Goal: Find specific page/section: Find specific page/section

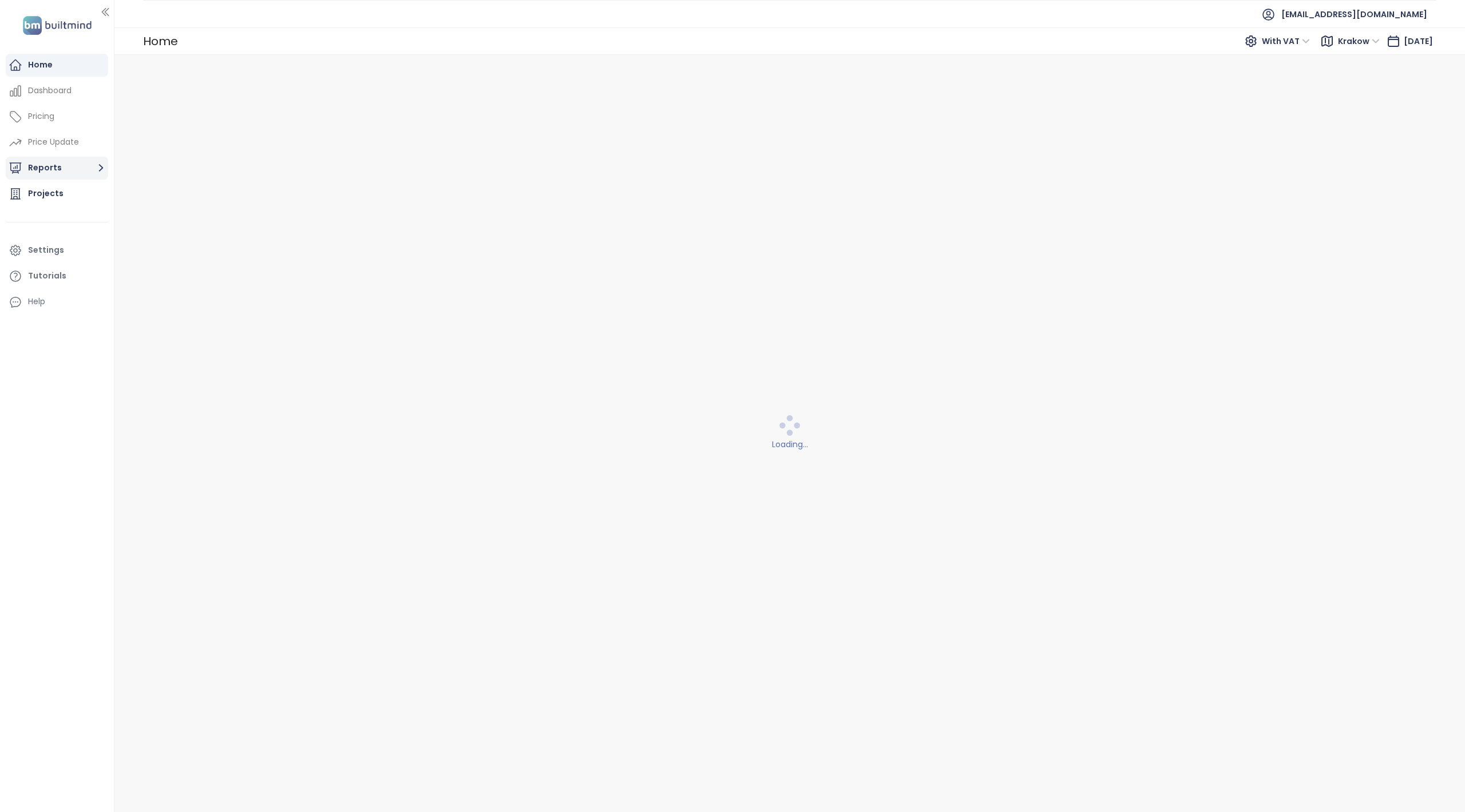
click at [53, 162] on button "Reports" at bounding box center [57, 168] width 103 height 23
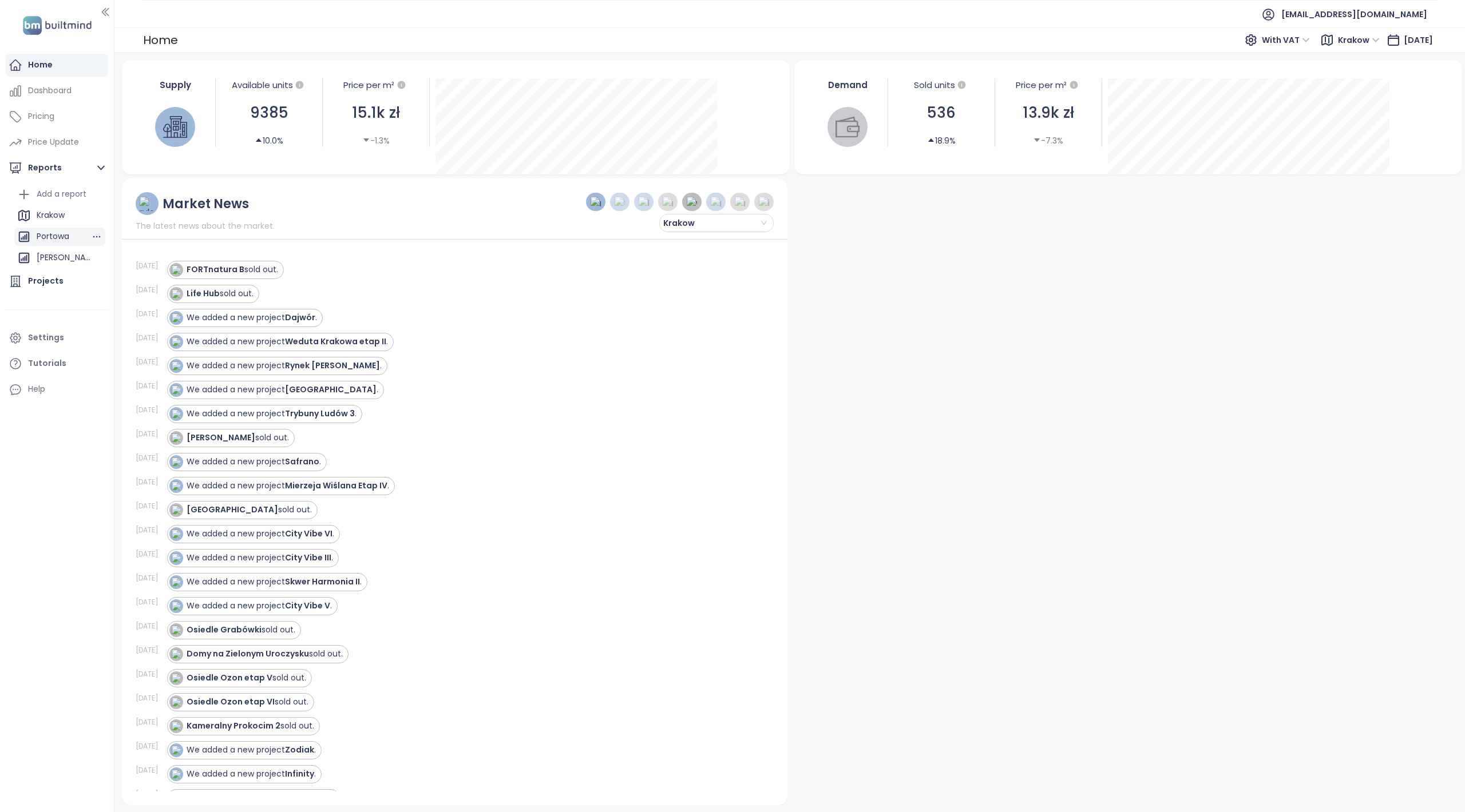
click at [54, 236] on div "Portowa" at bounding box center [53, 236] width 32 height 14
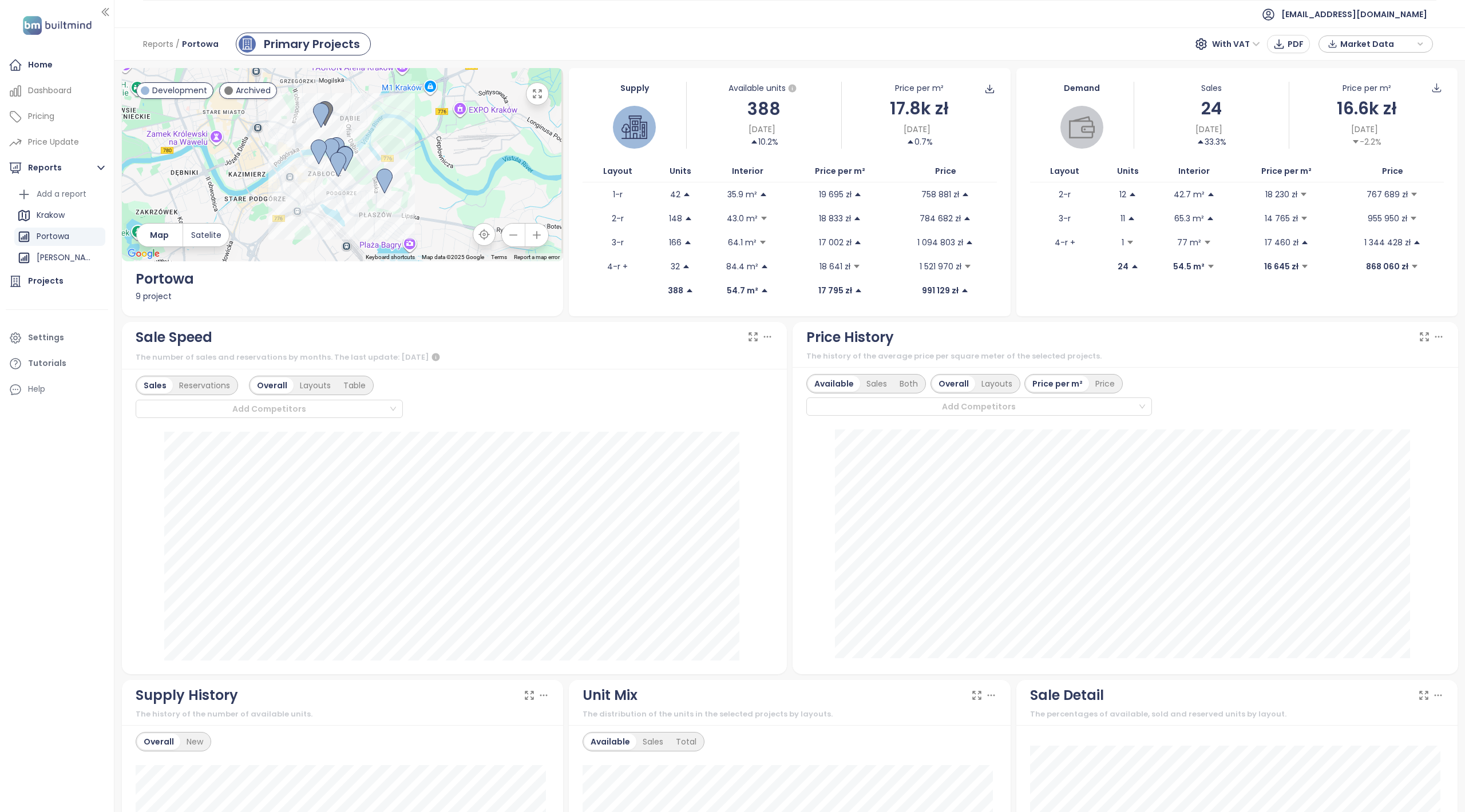
click at [811, 1] on ul "[EMAIL_ADDRESS][DOMAIN_NAME]" at bounding box center [789, 14] width 1293 height 28
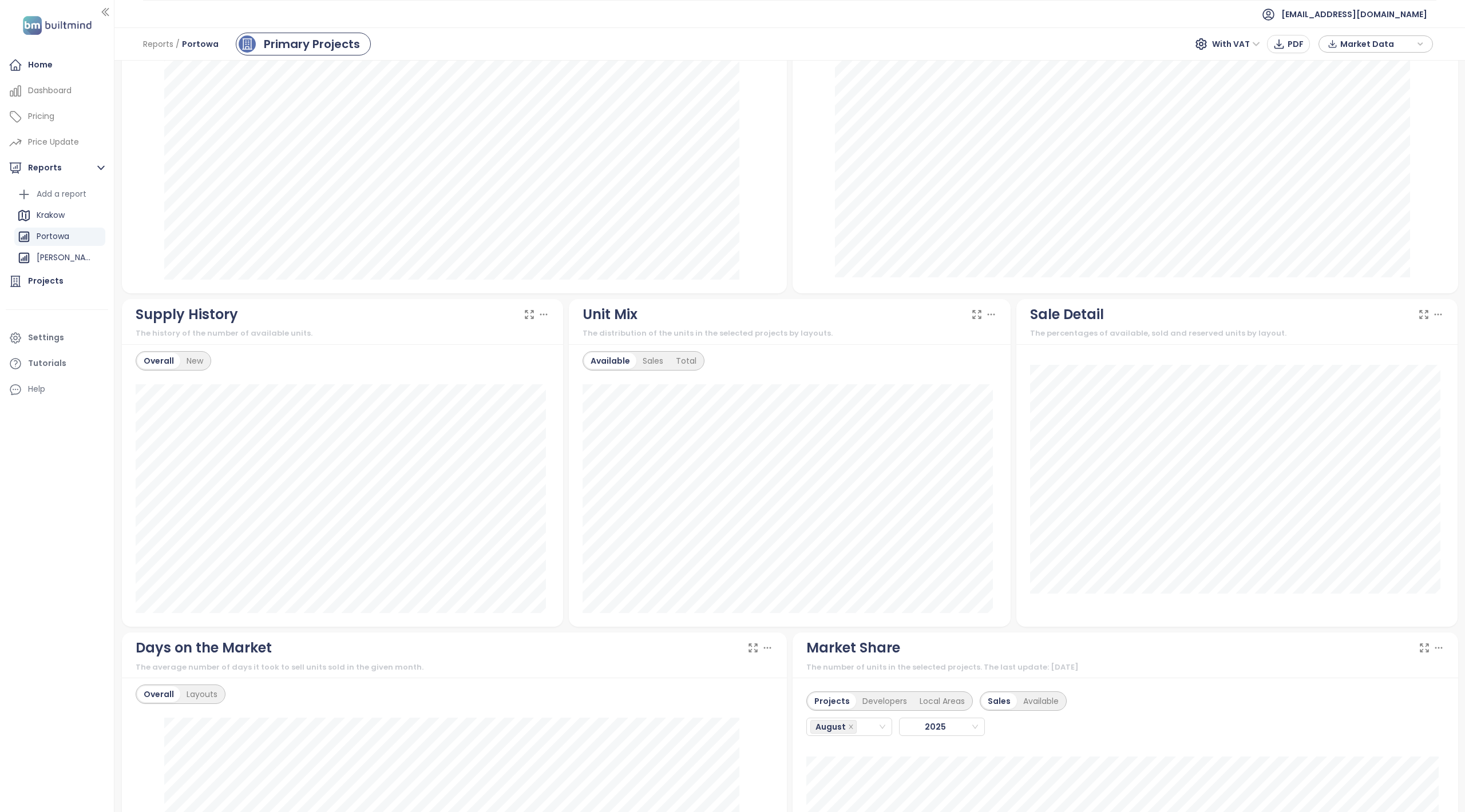
scroll to position [762, 0]
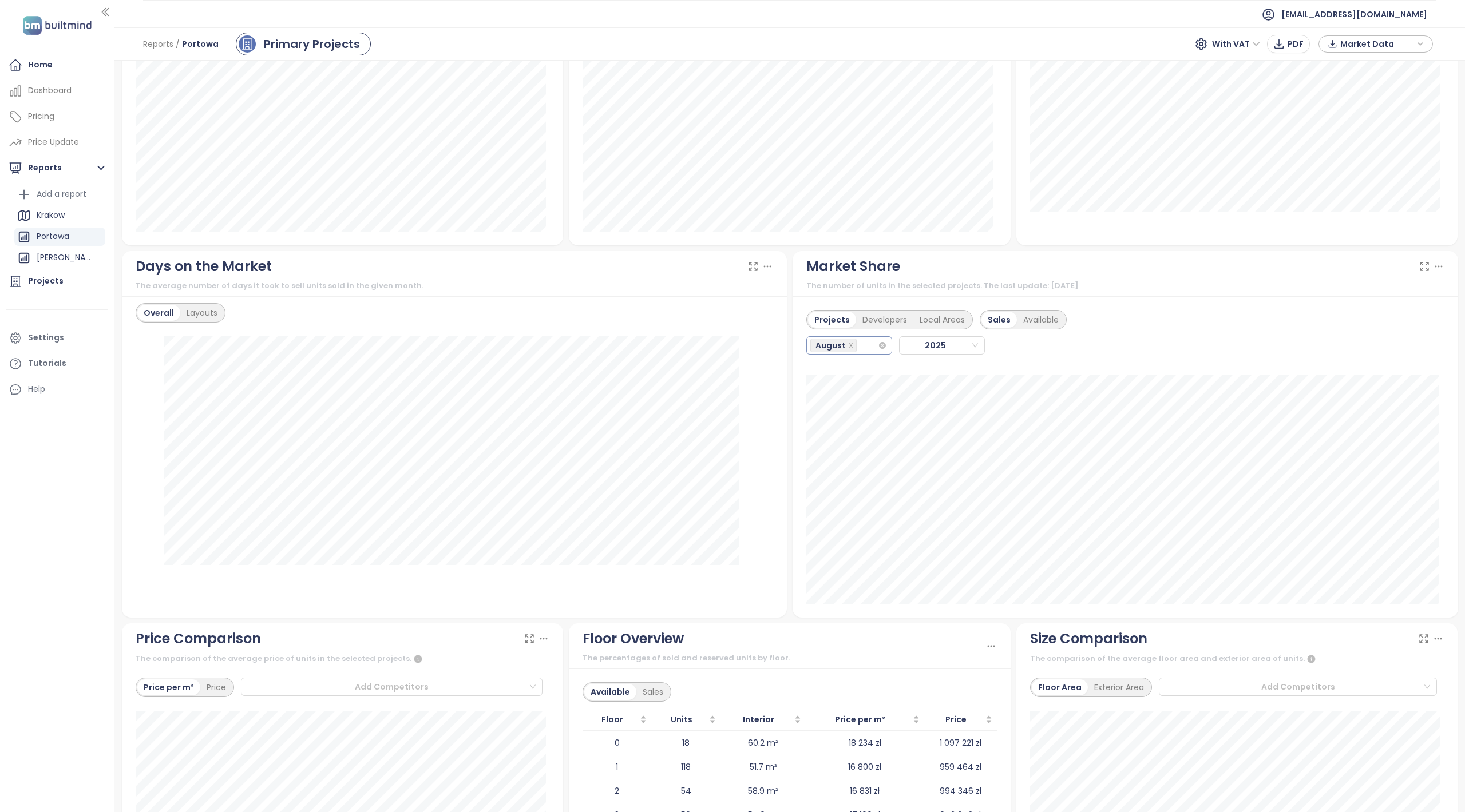
click at [868, 346] on div "August" at bounding box center [844, 345] width 67 height 16
click at [829, 365] on div "February" at bounding box center [843, 371] width 67 height 12
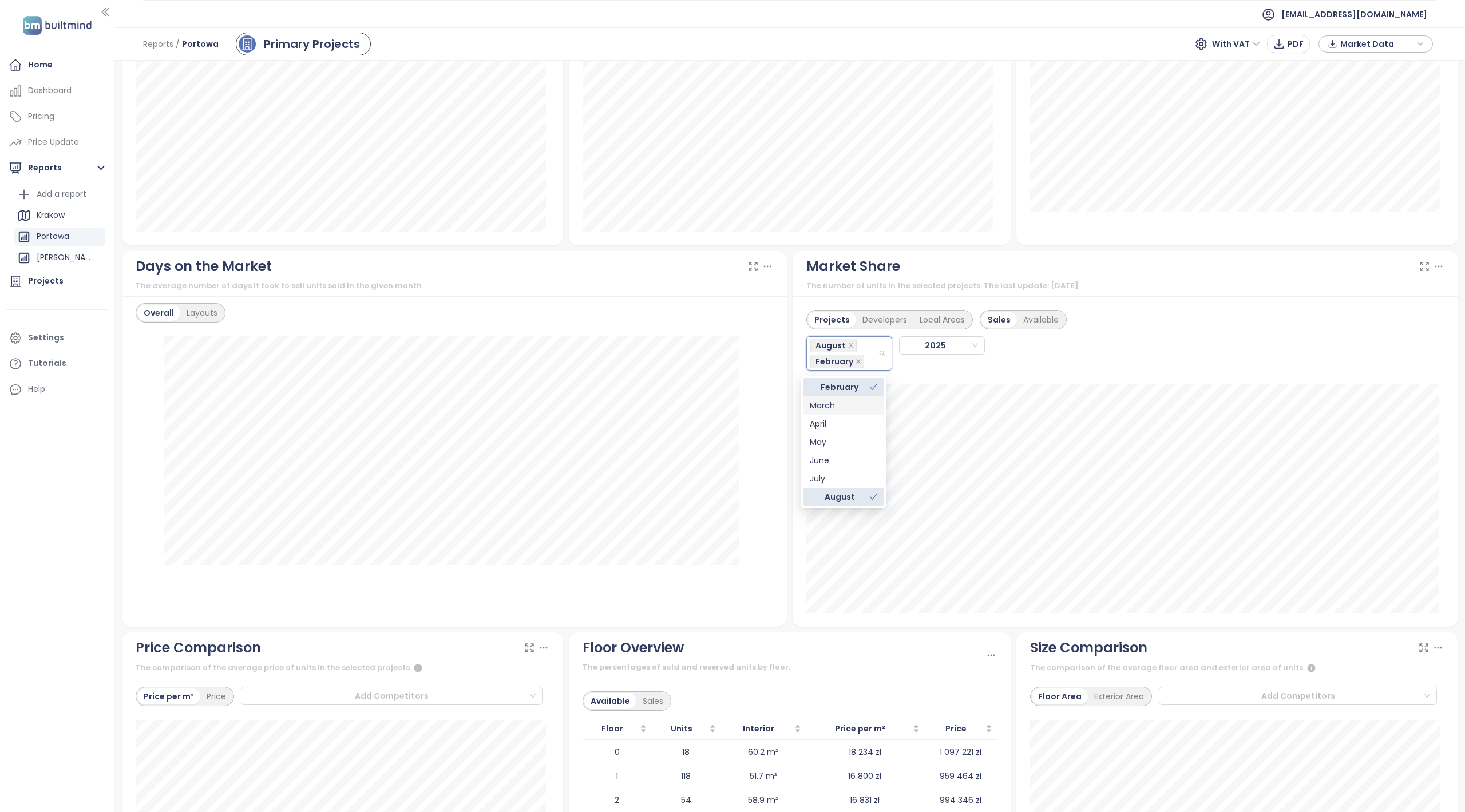
click at [830, 403] on div "March" at bounding box center [843, 405] width 67 height 12
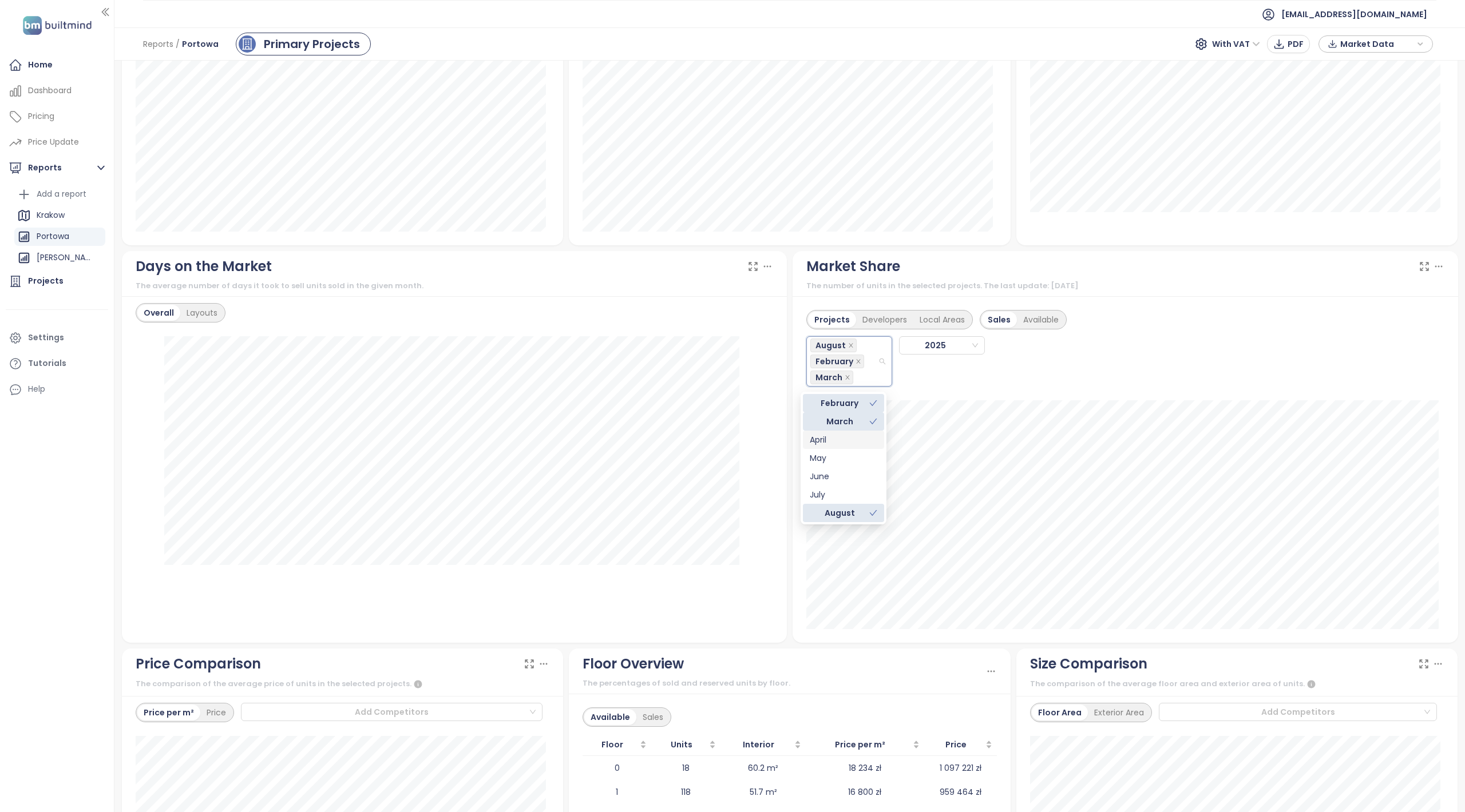
click at [825, 436] on div "April" at bounding box center [843, 439] width 67 height 12
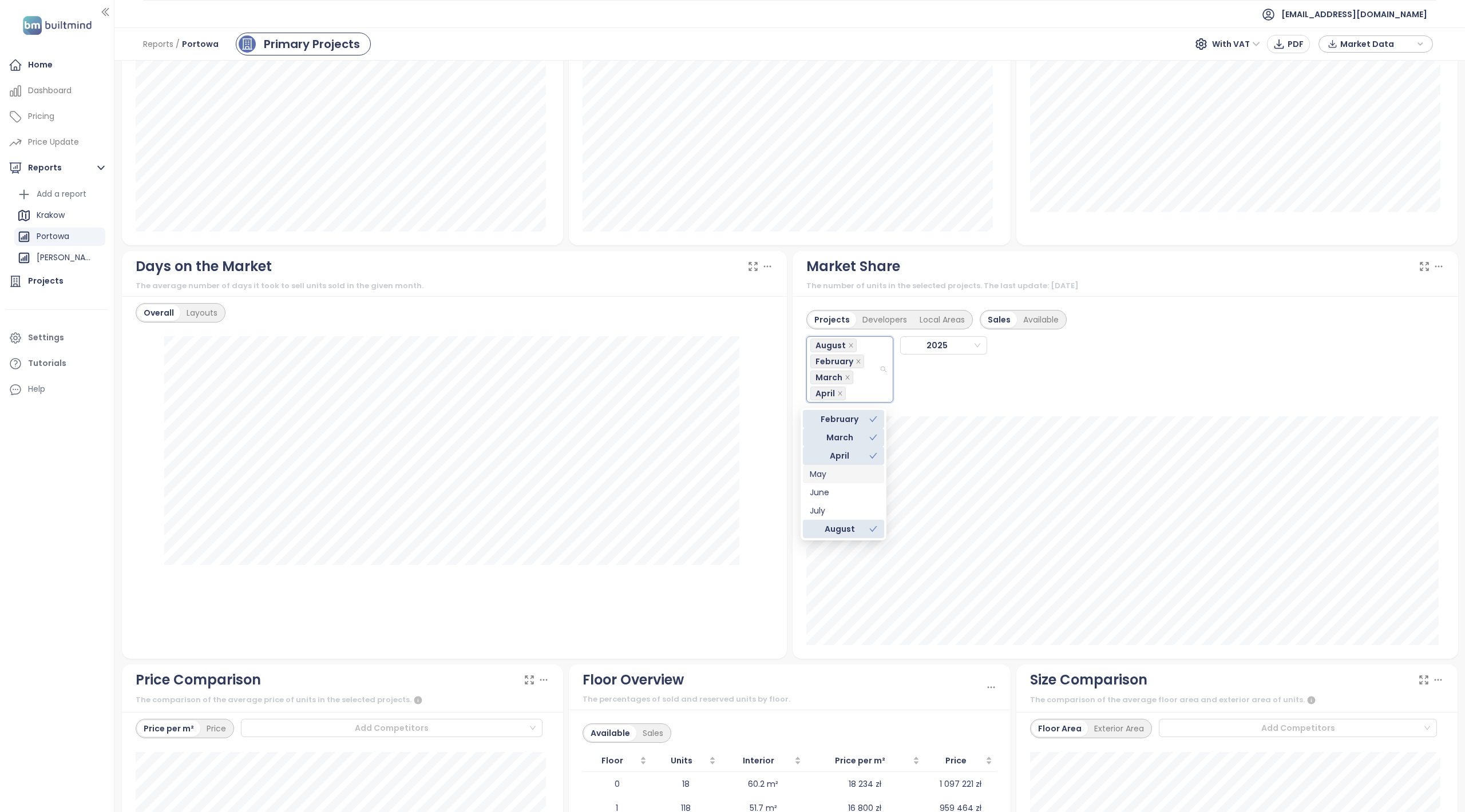
click at [827, 476] on div "May" at bounding box center [843, 474] width 67 height 12
click at [827, 488] on div "June" at bounding box center [843, 492] width 67 height 12
click at [827, 508] on div "July" at bounding box center [843, 510] width 67 height 12
click at [794, 589] on div "Projects Developers Local Areas Sales Available August February March April May…" at bounding box center [1125, 477] width 666 height 363
click at [829, 319] on div "Projects" at bounding box center [831, 320] width 48 height 16
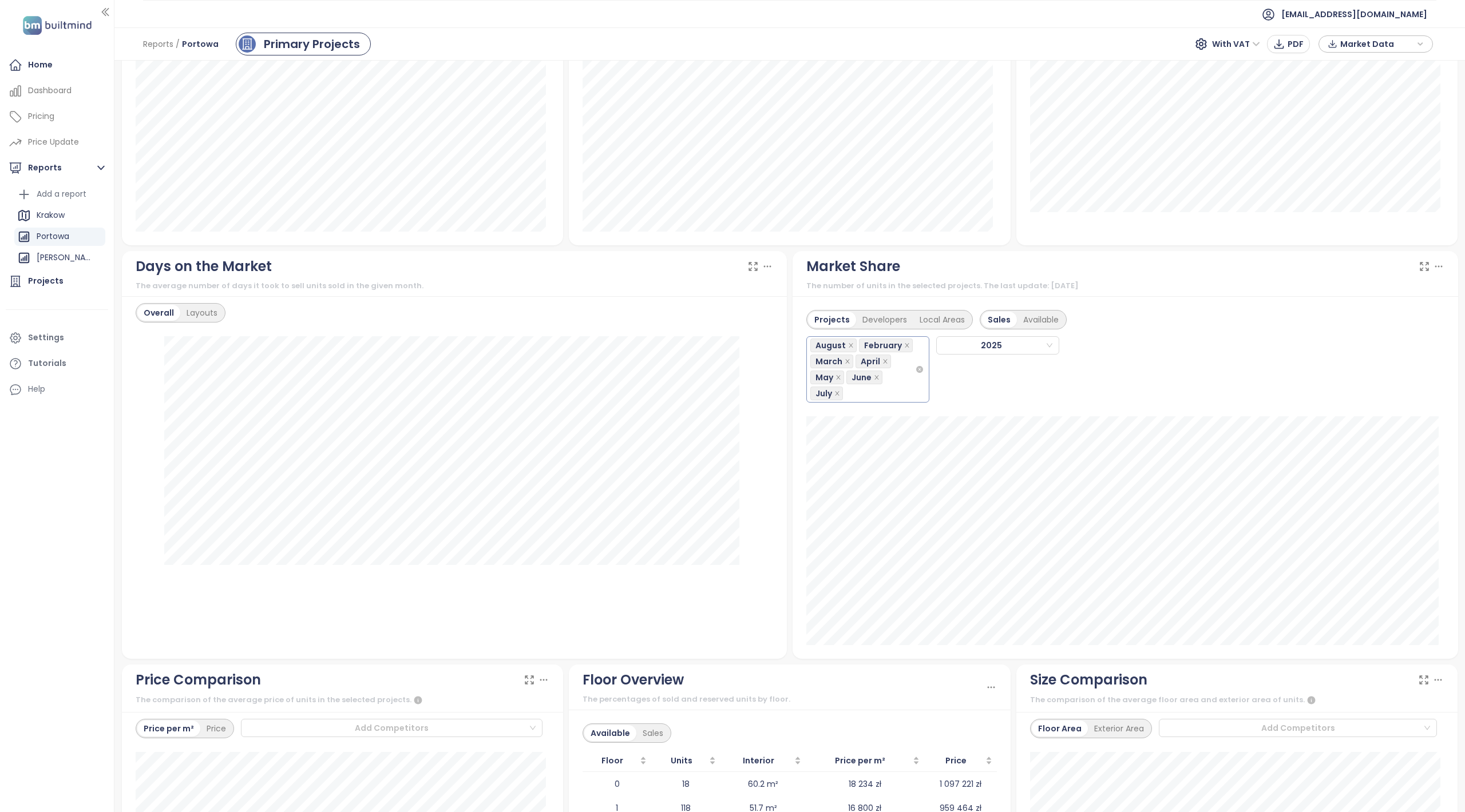
click at [893, 348] on span "February" at bounding box center [883, 345] width 38 height 12
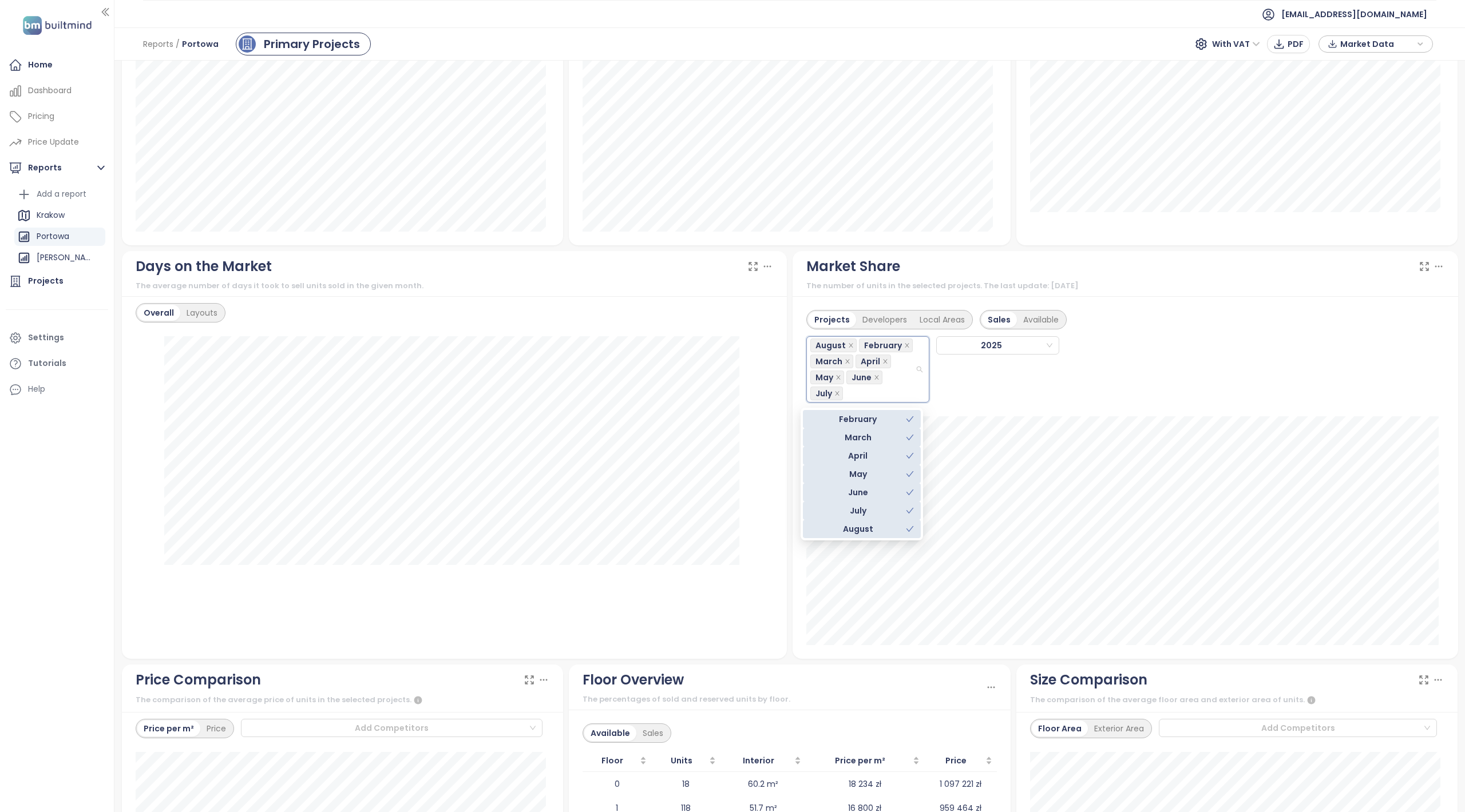
click at [886, 421] on div "February" at bounding box center [857, 419] width 96 height 12
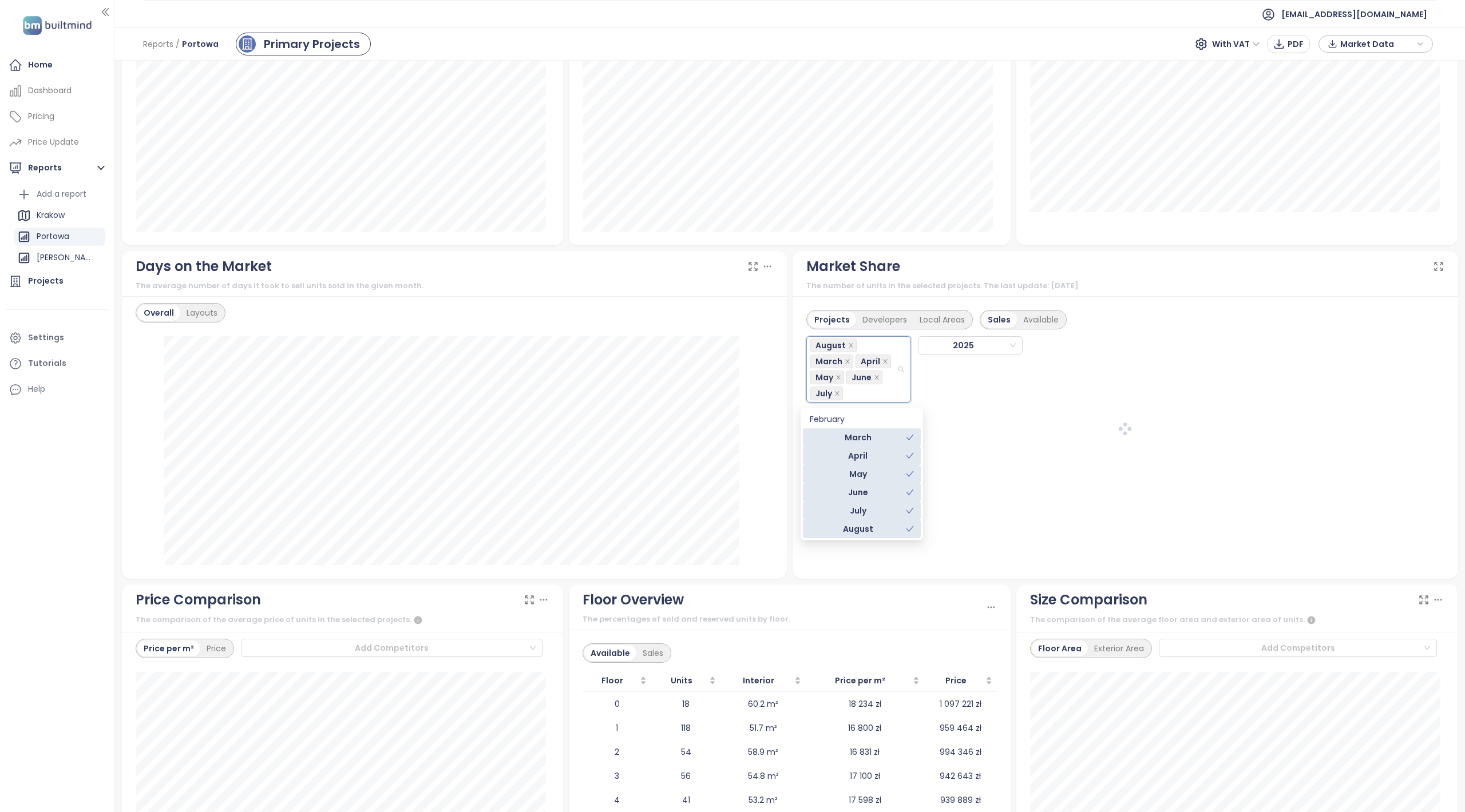
click at [861, 431] on div "March" at bounding box center [857, 437] width 96 height 12
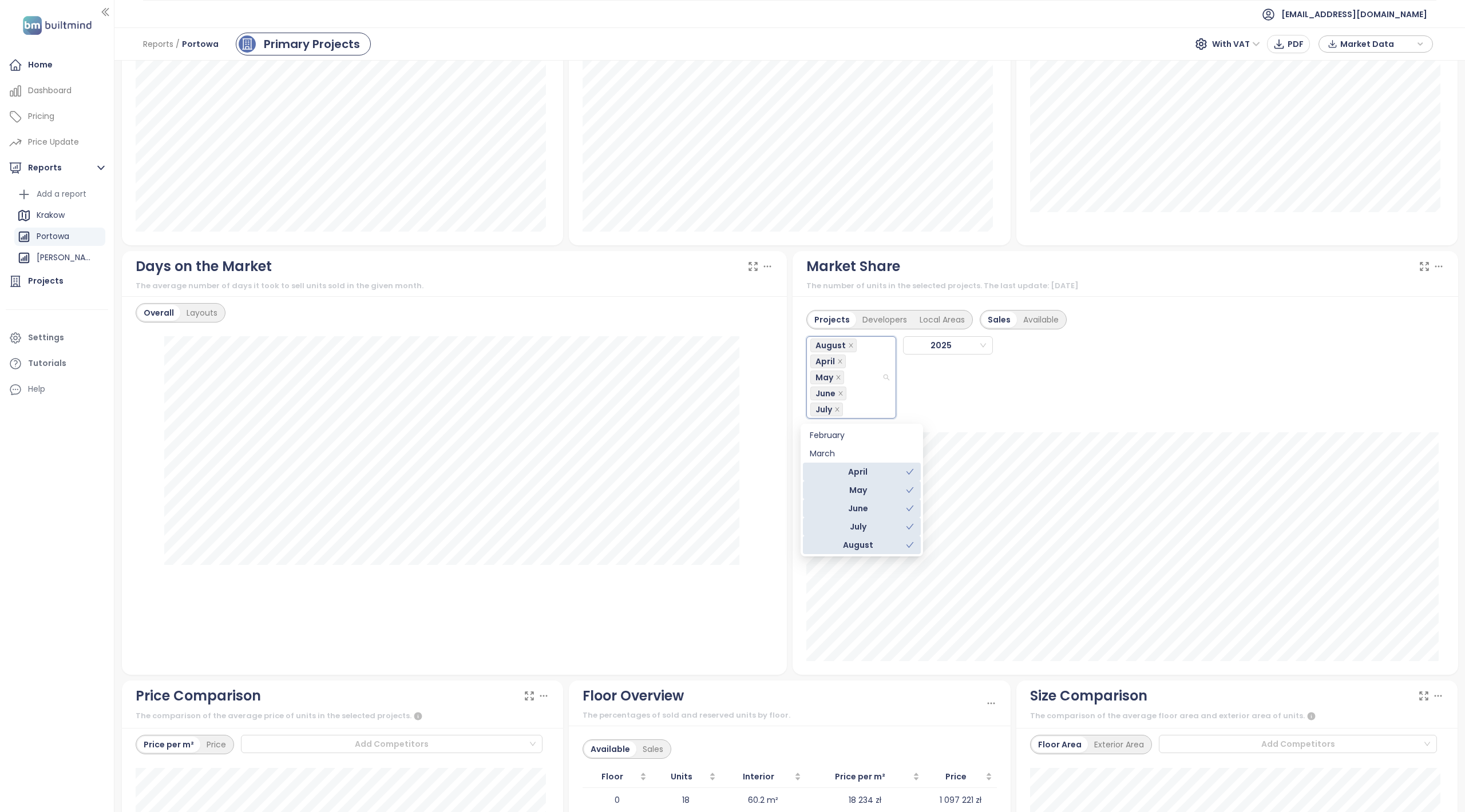
click at [858, 469] on div "April" at bounding box center [857, 471] width 96 height 12
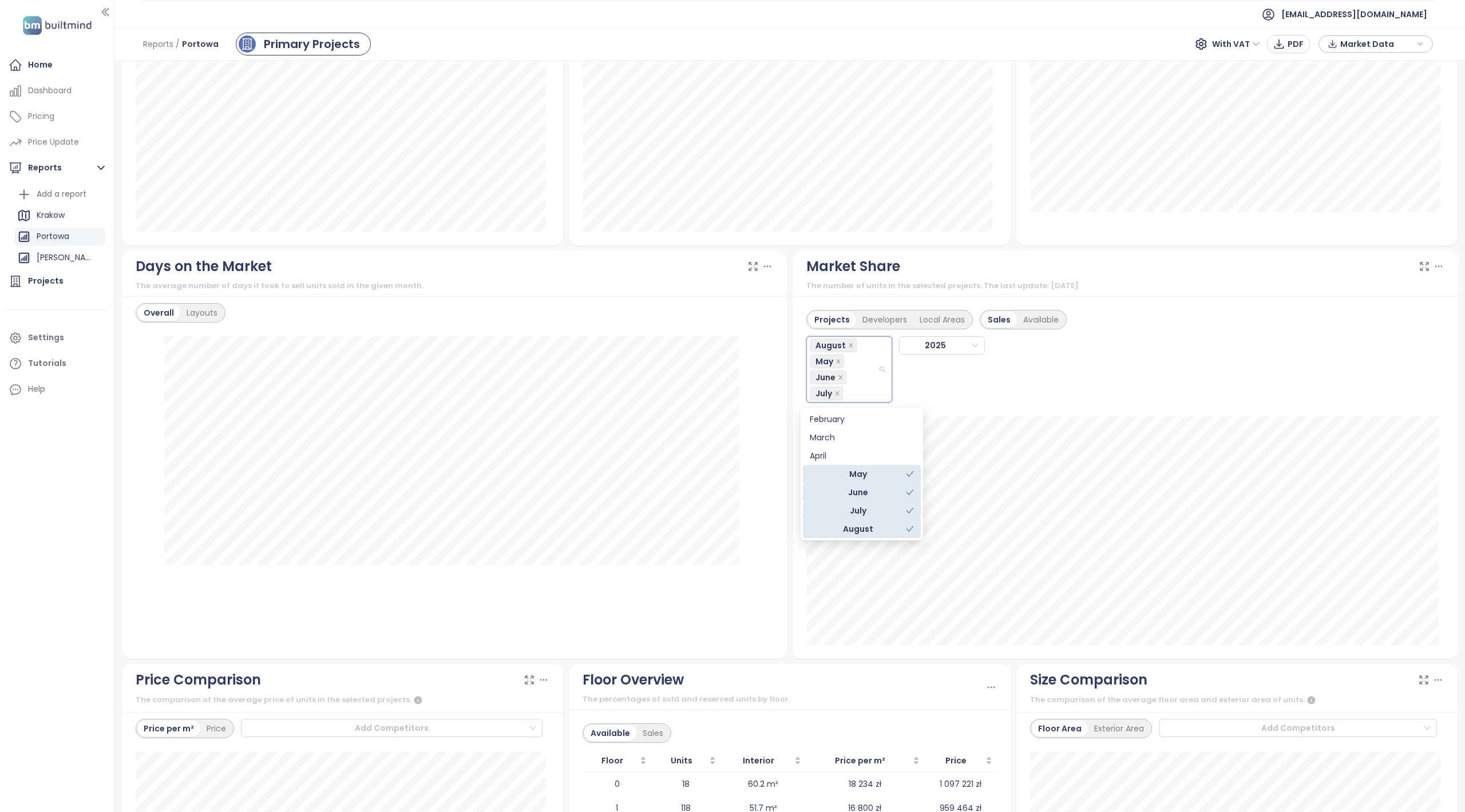
click at [859, 471] on div "May" at bounding box center [857, 474] width 96 height 12
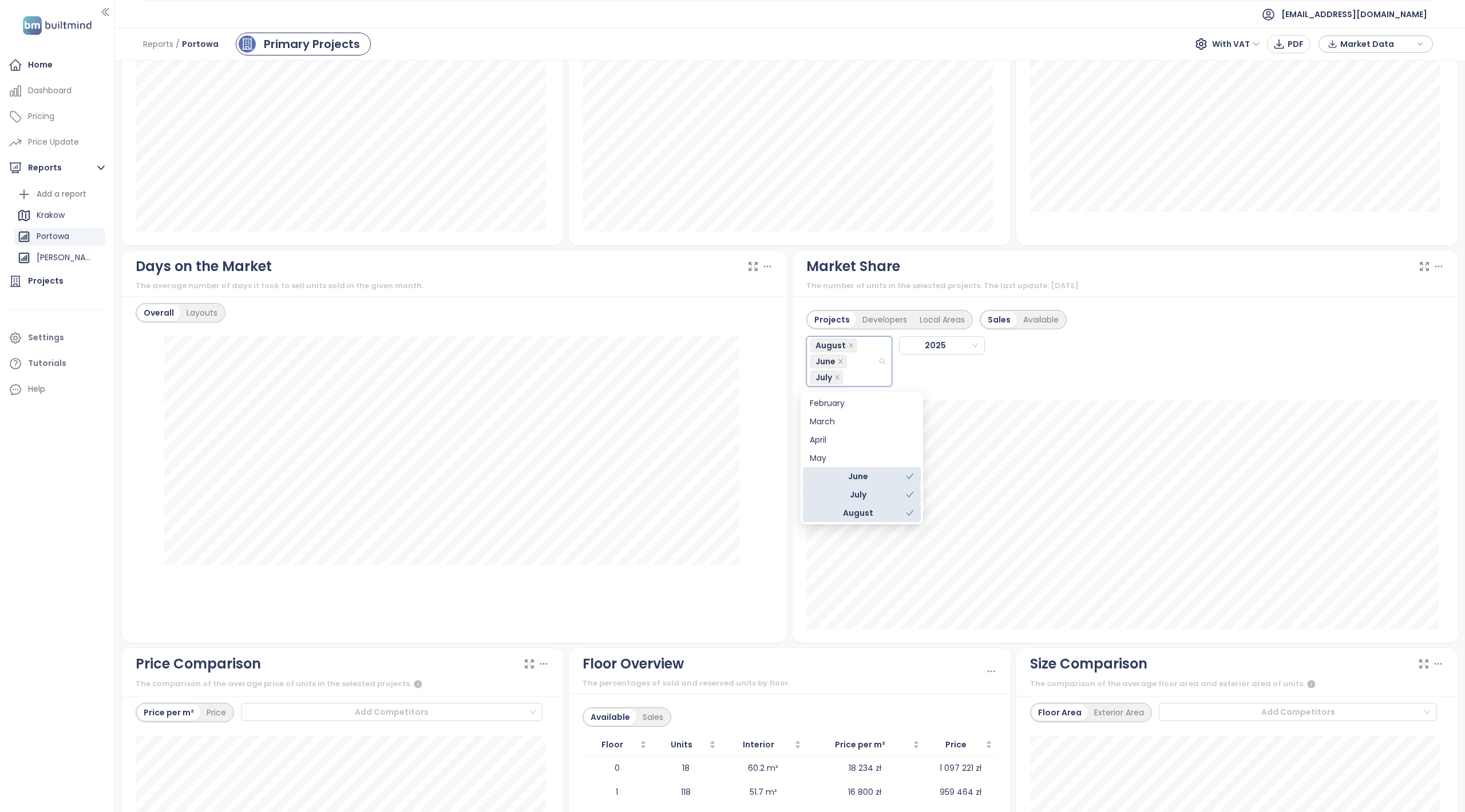
click at [863, 479] on div "June" at bounding box center [857, 476] width 96 height 12
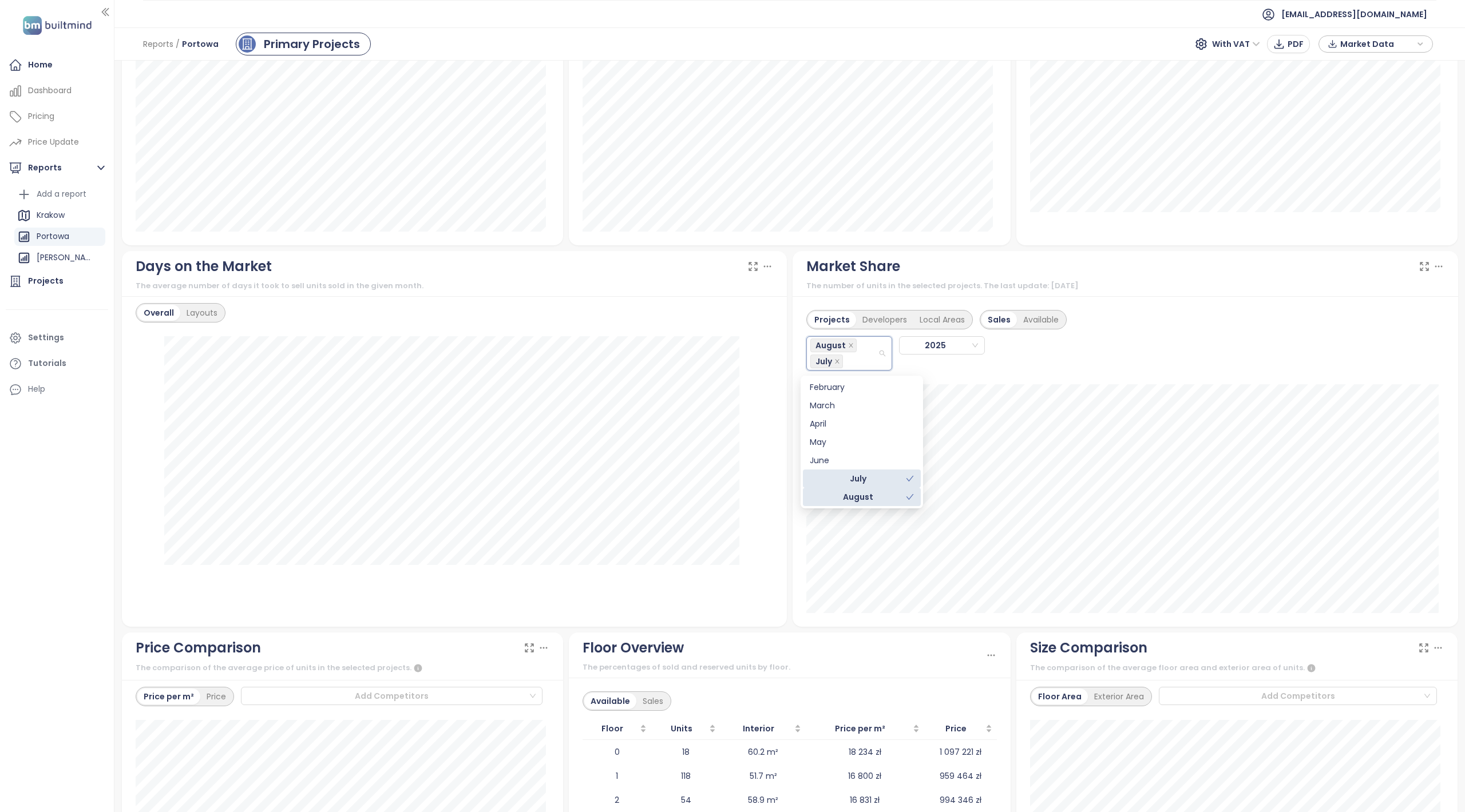
click at [863, 482] on div "July" at bounding box center [857, 478] width 96 height 12
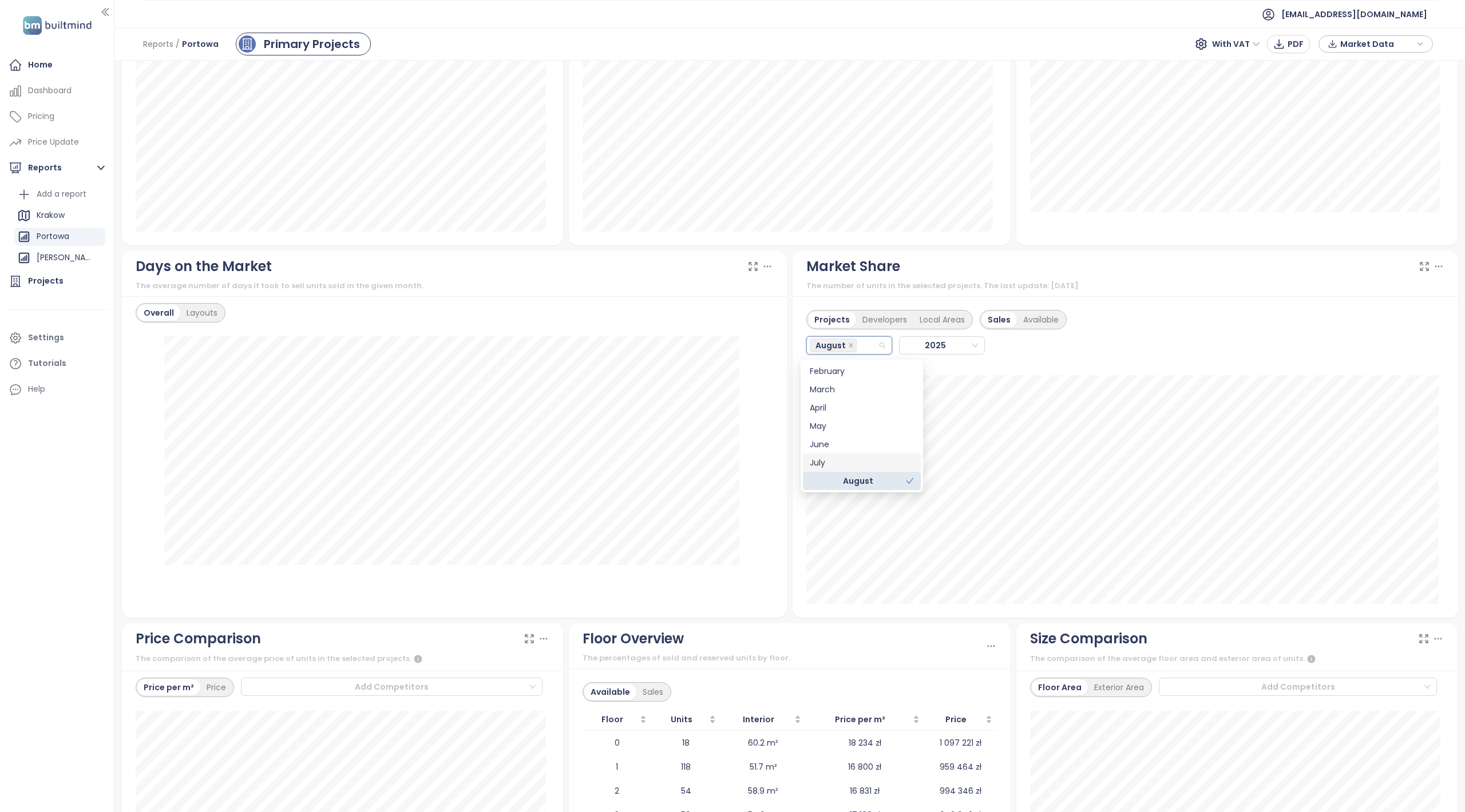
click at [822, 461] on div "July" at bounding box center [861, 462] width 104 height 12
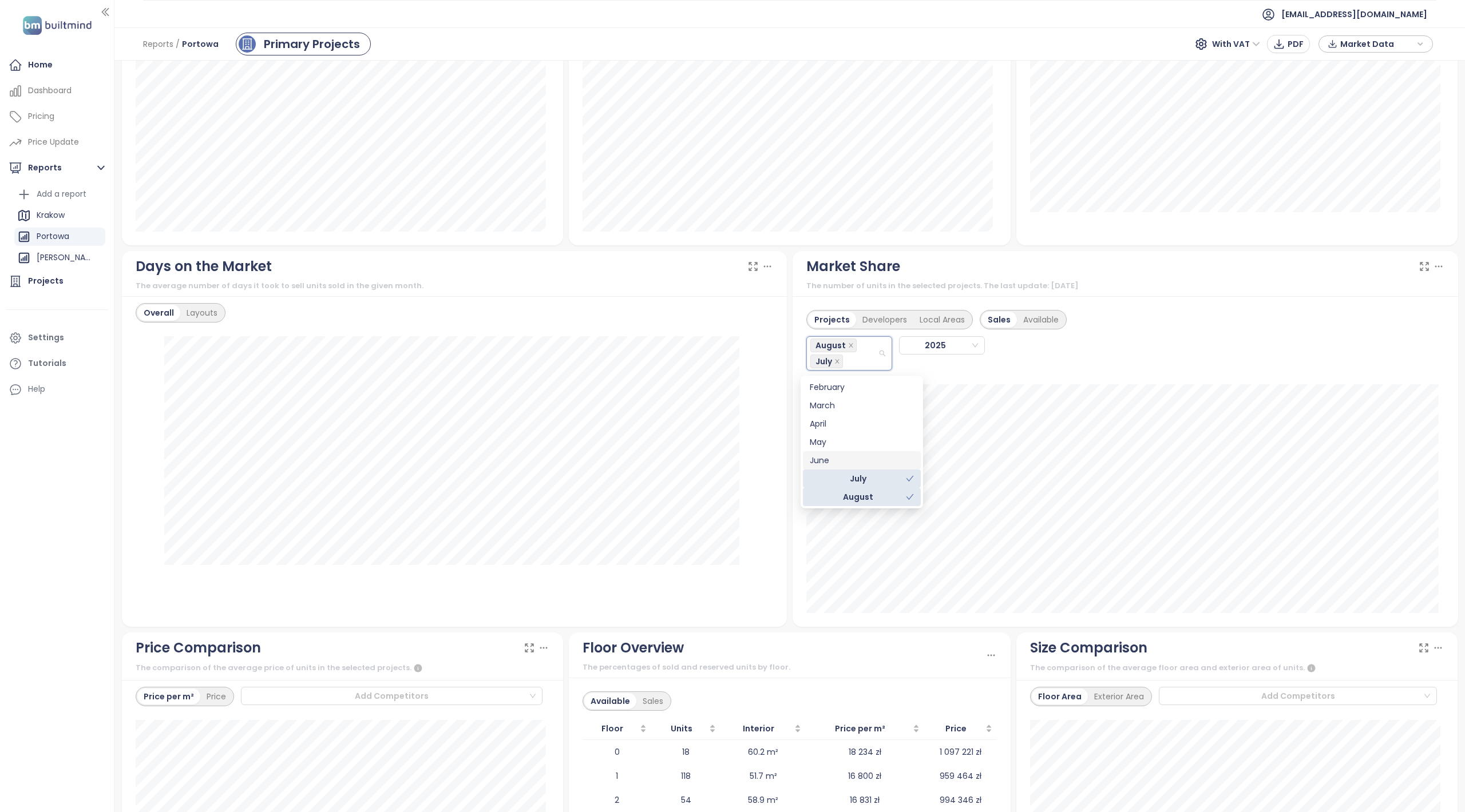
click at [825, 456] on div "June" at bounding box center [861, 460] width 104 height 12
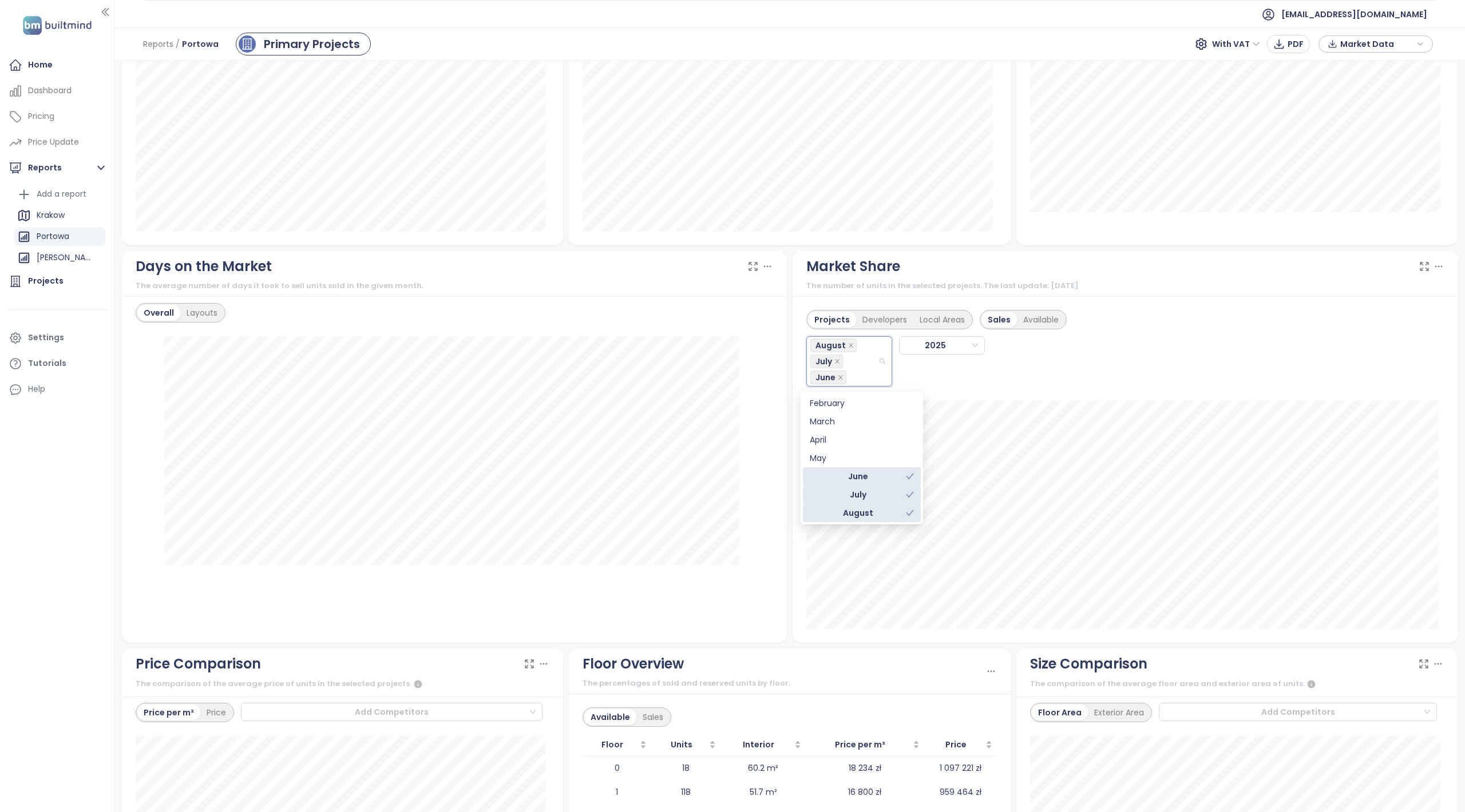
click at [779, 543] on div "Overall Layouts" at bounding box center [455, 469] width 666 height 347
click at [857, 369] on div "August July June" at bounding box center [844, 361] width 67 height 48
click at [838, 472] on div "June" at bounding box center [839, 476] width 60 height 12
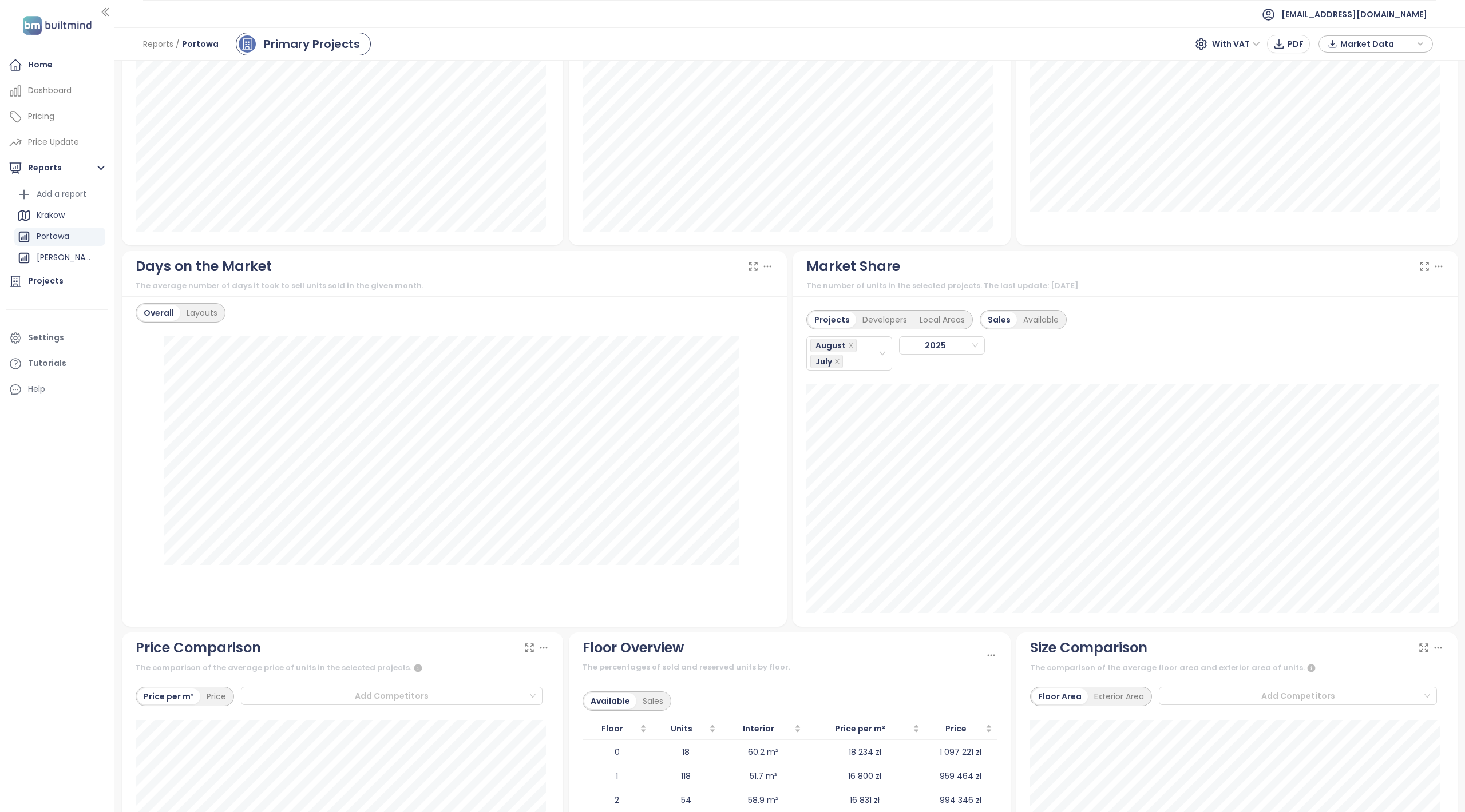
click at [789, 538] on div "Market Share The number of units in the selected projects. The last update: [DA…" at bounding box center [1125, 439] width 671 height 376
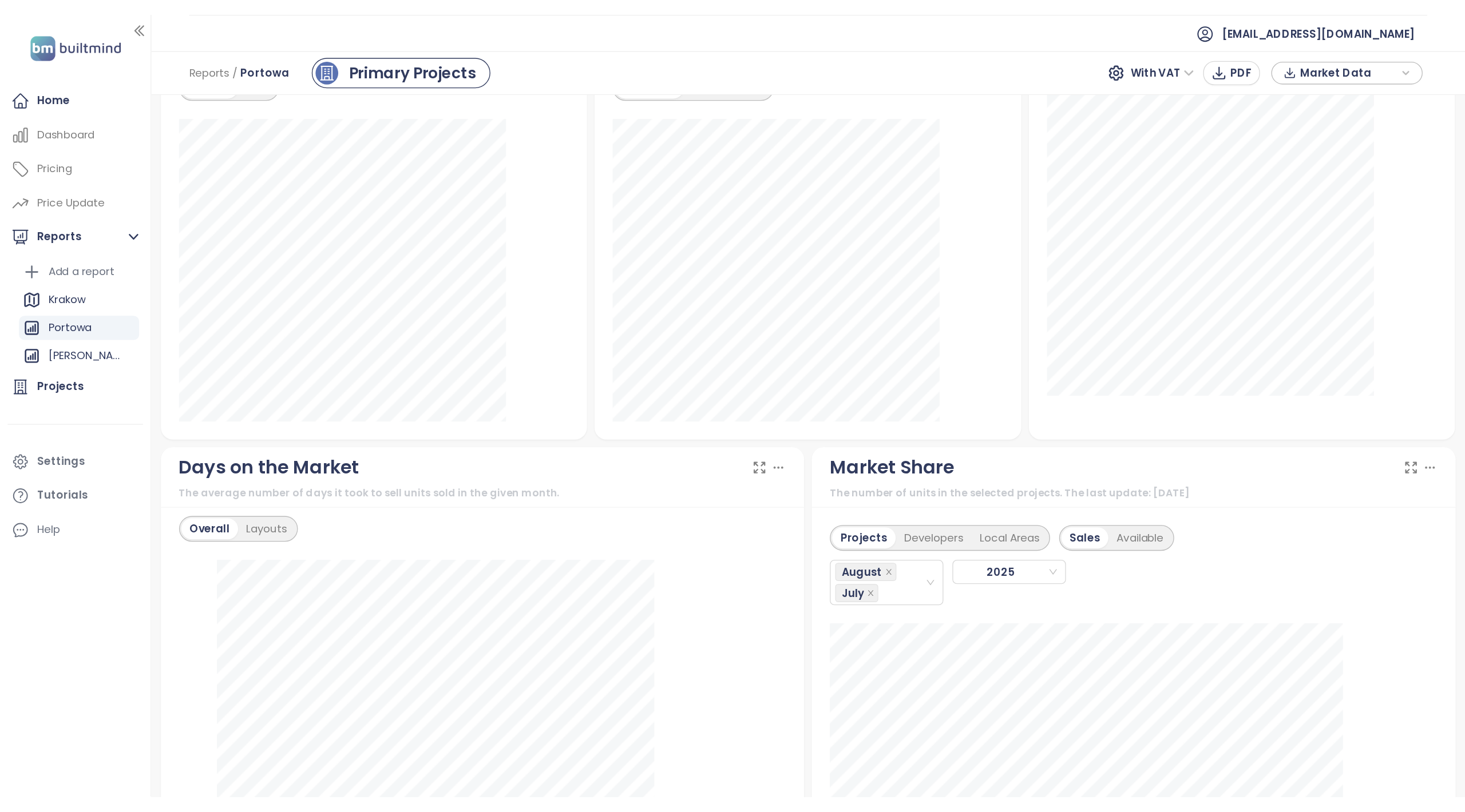
scroll to position [686, 0]
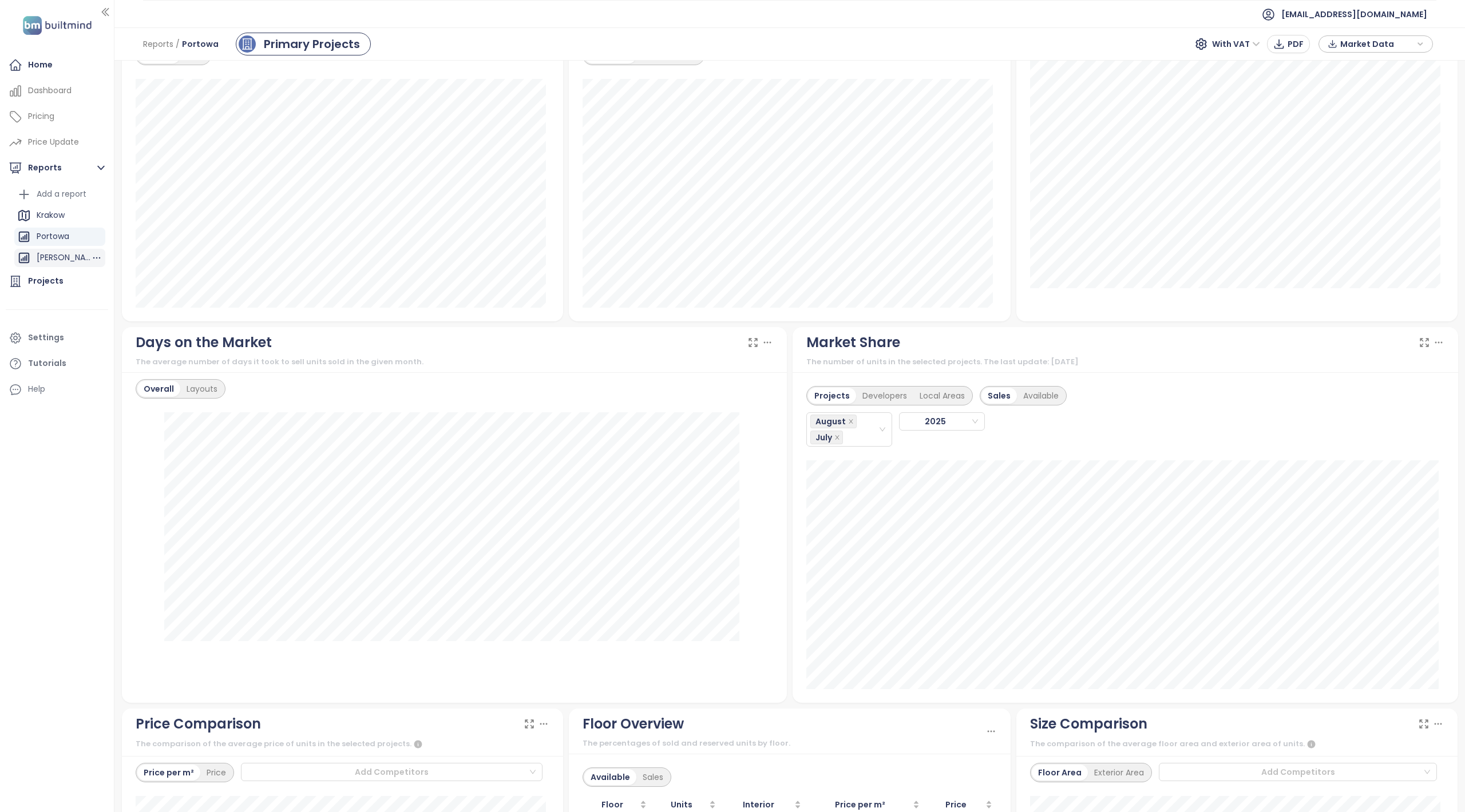
click at [55, 265] on div "[PERSON_NAME]" at bounding box center [60, 258] width 91 height 18
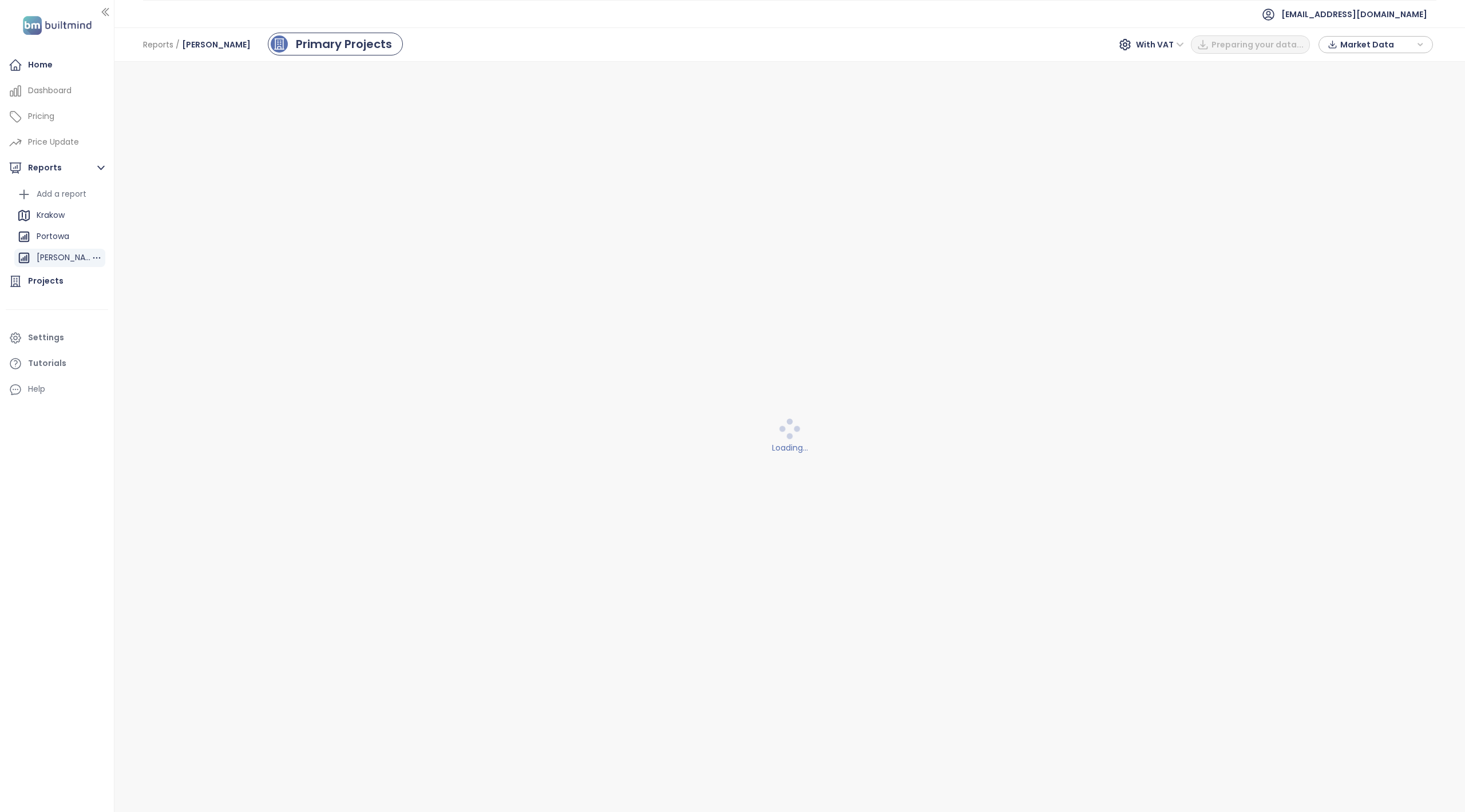
scroll to position [0, 0]
